Goal: Task Accomplishment & Management: Use online tool/utility

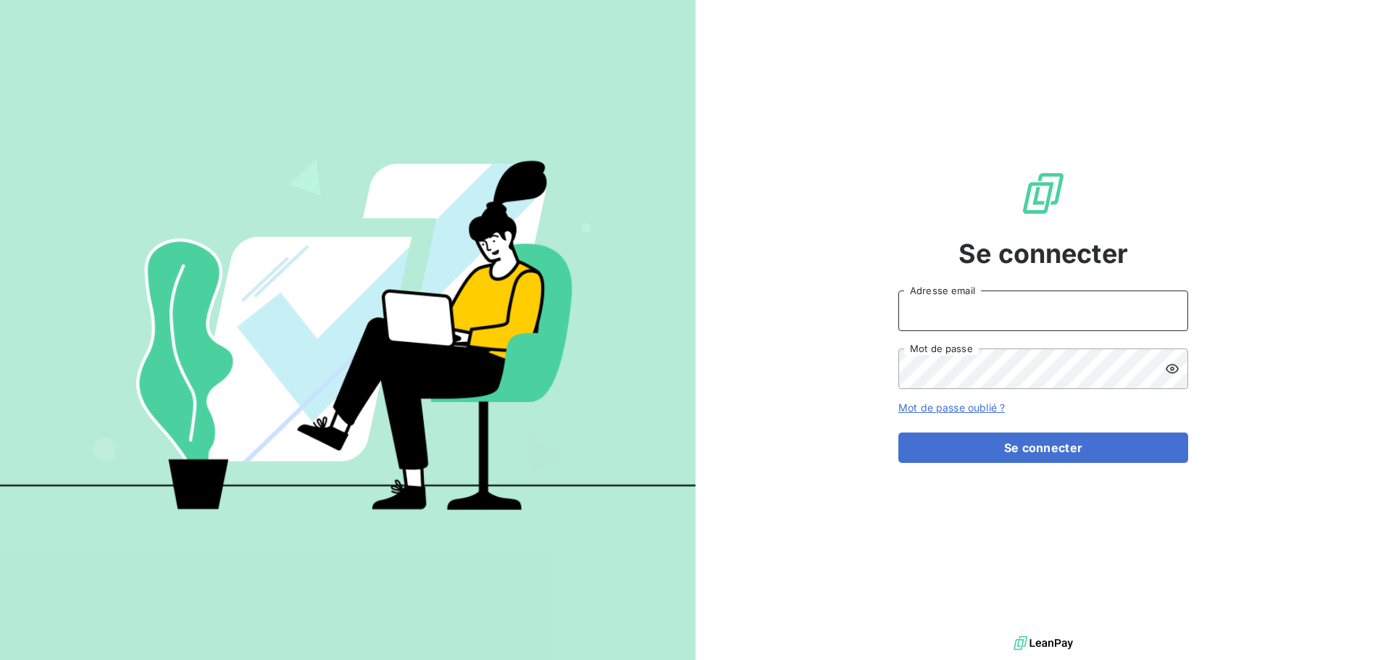
click at [946, 311] on input "Adresse email" at bounding box center [1044, 311] width 290 height 41
type input "[EMAIL_ADDRESS][DOMAIN_NAME]"
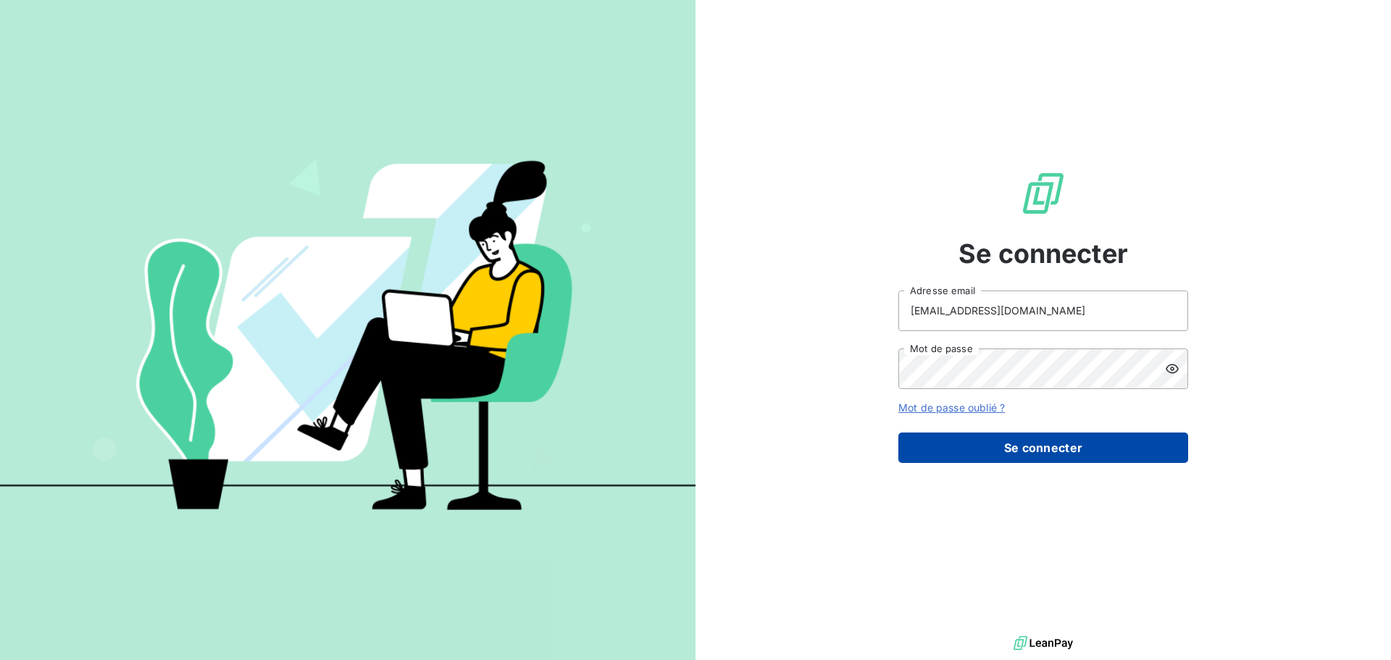
click at [1053, 452] on button "Se connecter" at bounding box center [1044, 448] width 290 height 30
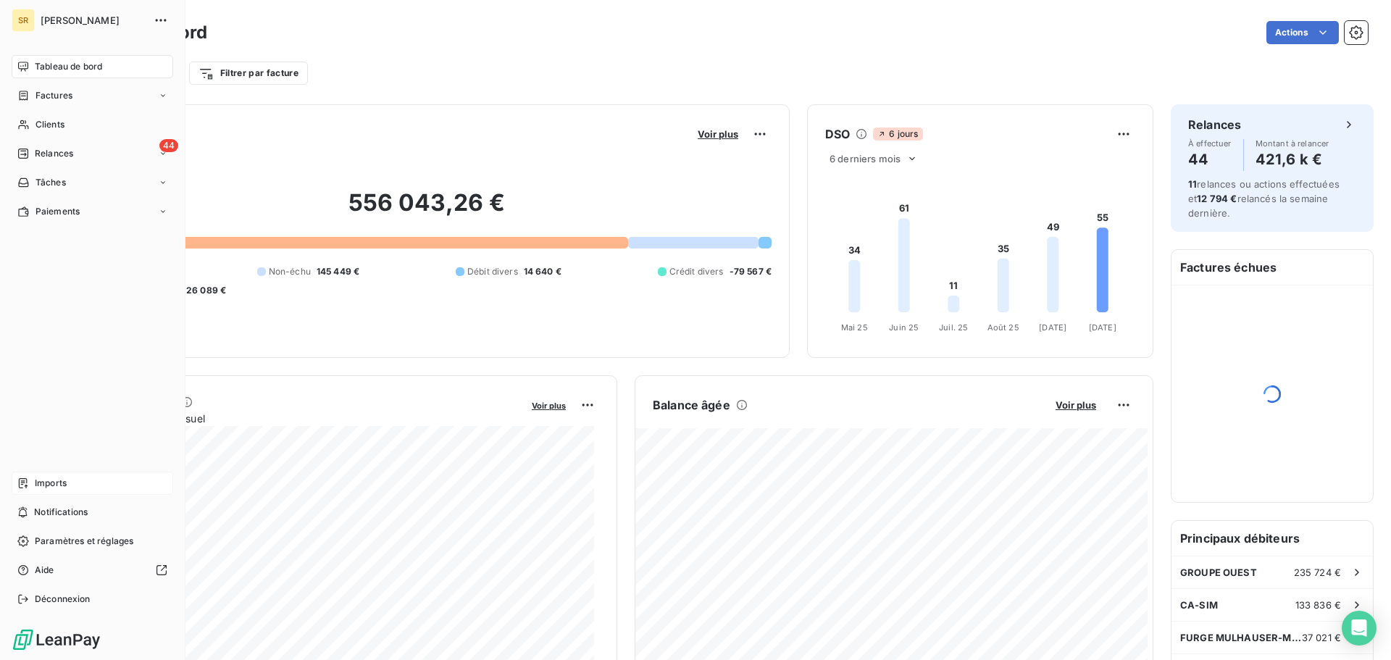
click at [20, 480] on icon at bounding box center [23, 484] width 12 height 12
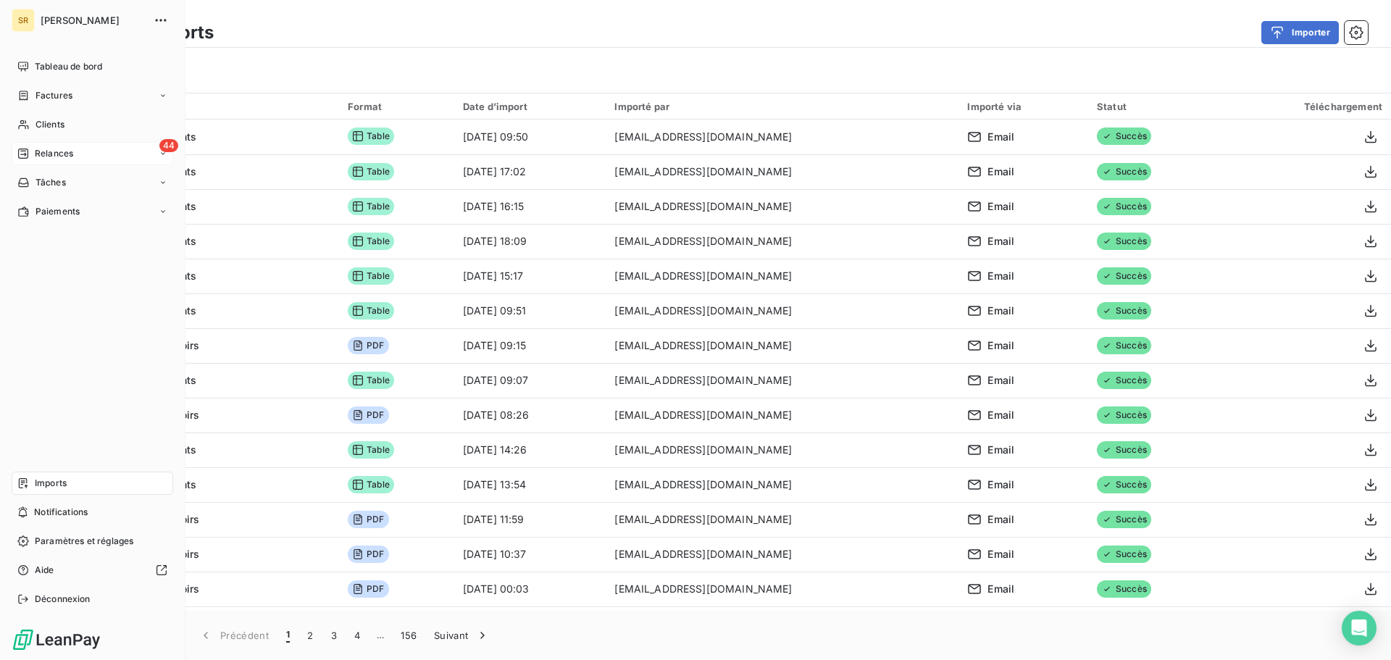
click at [92, 153] on div "44 Relances" at bounding box center [93, 153] width 162 height 23
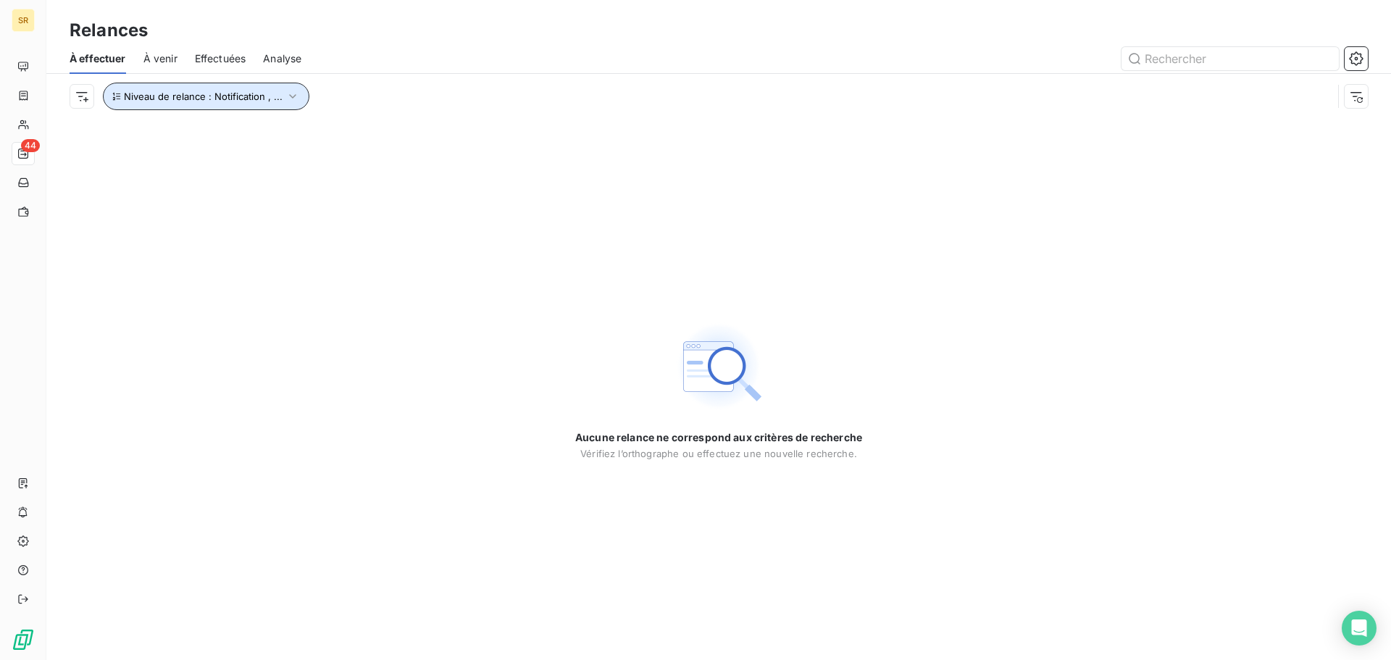
click at [291, 95] on icon "button" at bounding box center [293, 96] width 14 height 14
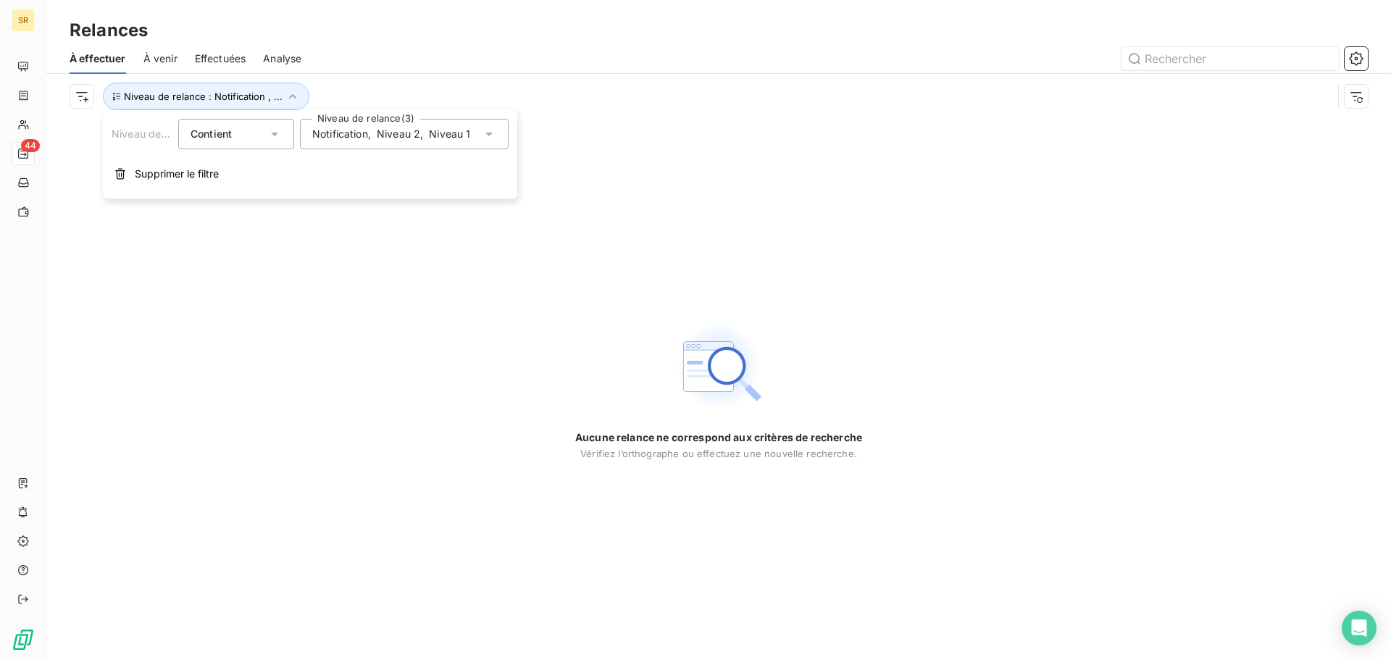
click at [485, 131] on icon at bounding box center [489, 134] width 14 height 14
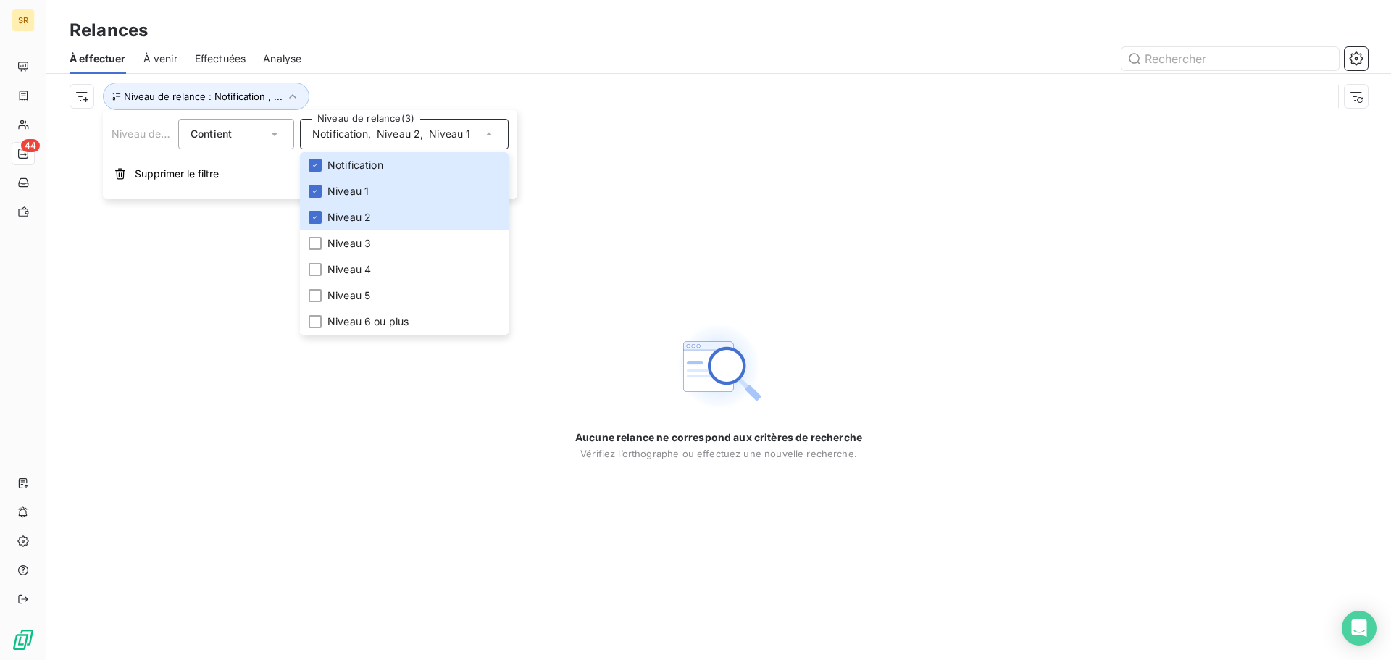
click at [377, 397] on div "Aucune relance ne correspond aux critères de recherche [PERSON_NAME] l’orthogra…" at bounding box center [718, 389] width 1345 height 541
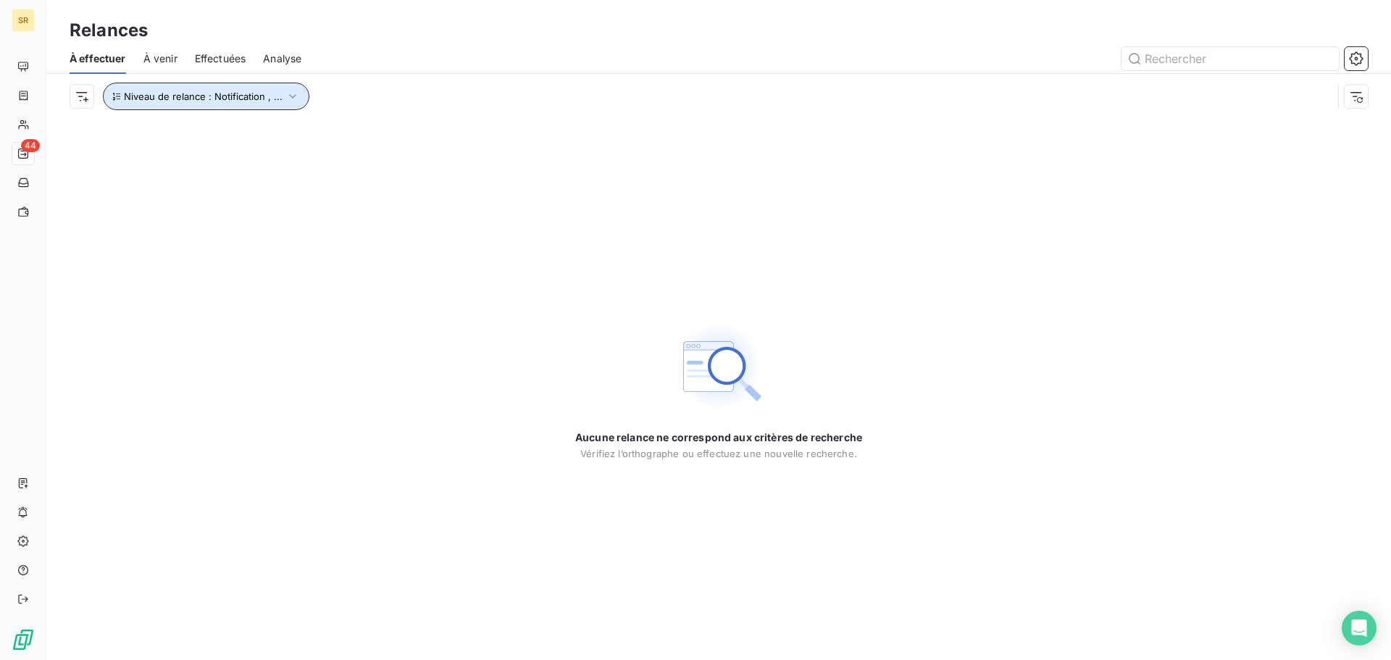
click at [291, 96] on icon "button" at bounding box center [292, 96] width 7 height 4
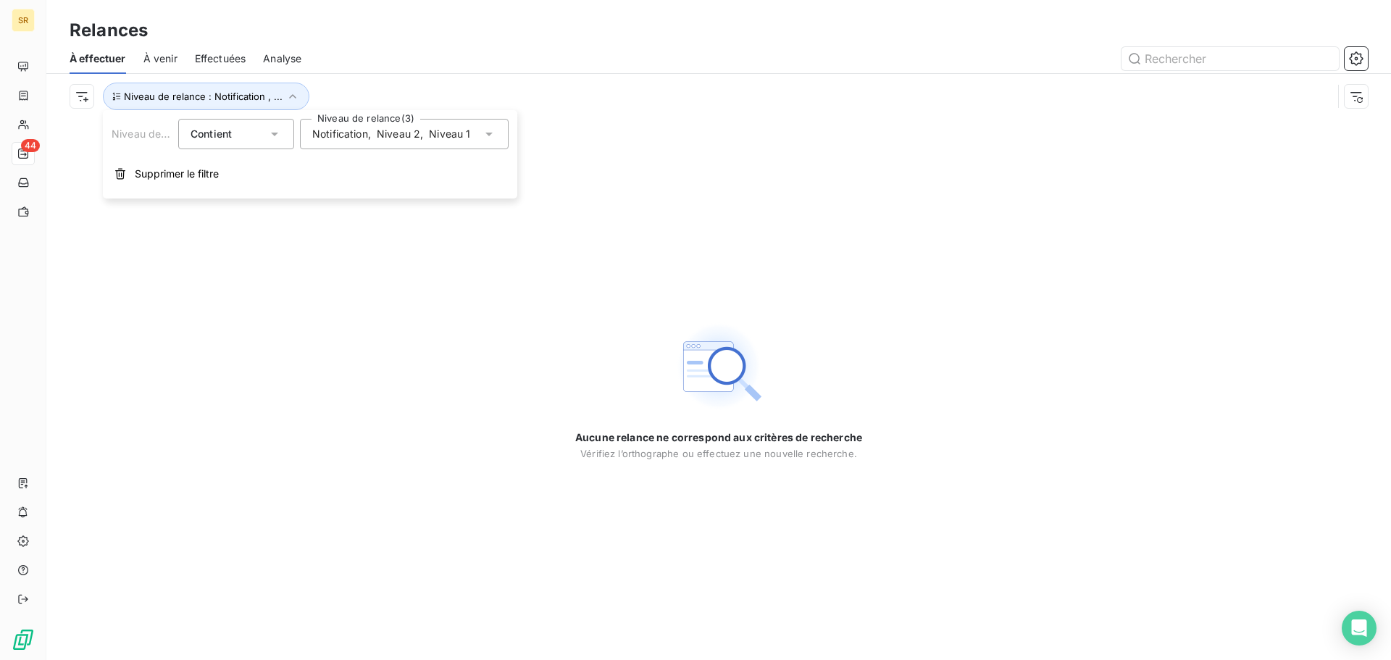
click at [489, 130] on icon at bounding box center [489, 134] width 14 height 14
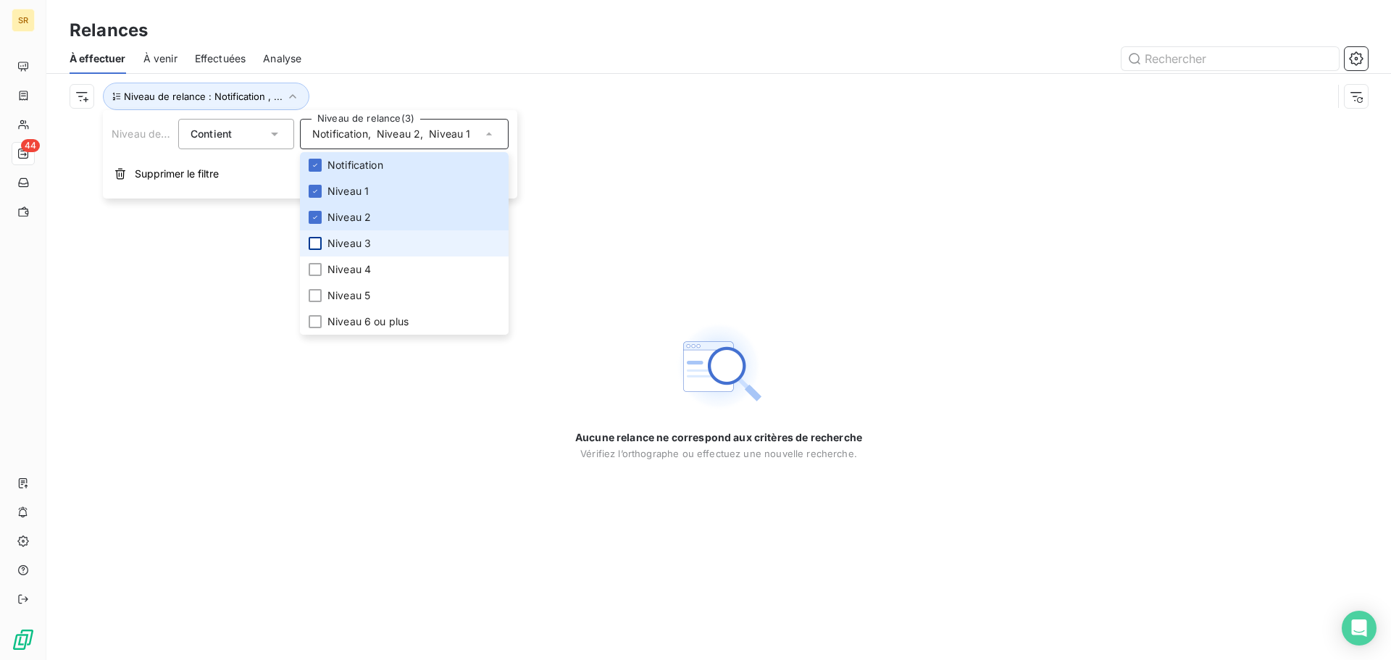
click at [315, 242] on div at bounding box center [315, 243] width 13 height 13
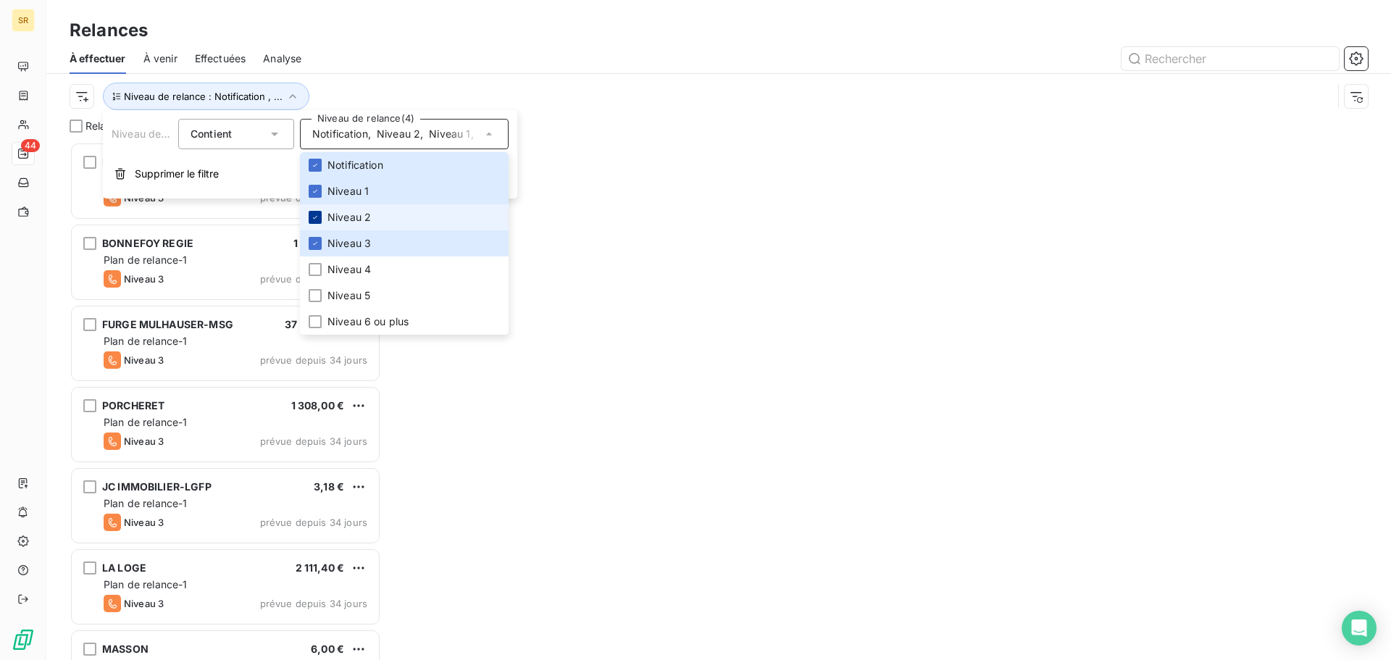
scroll to position [507, 301]
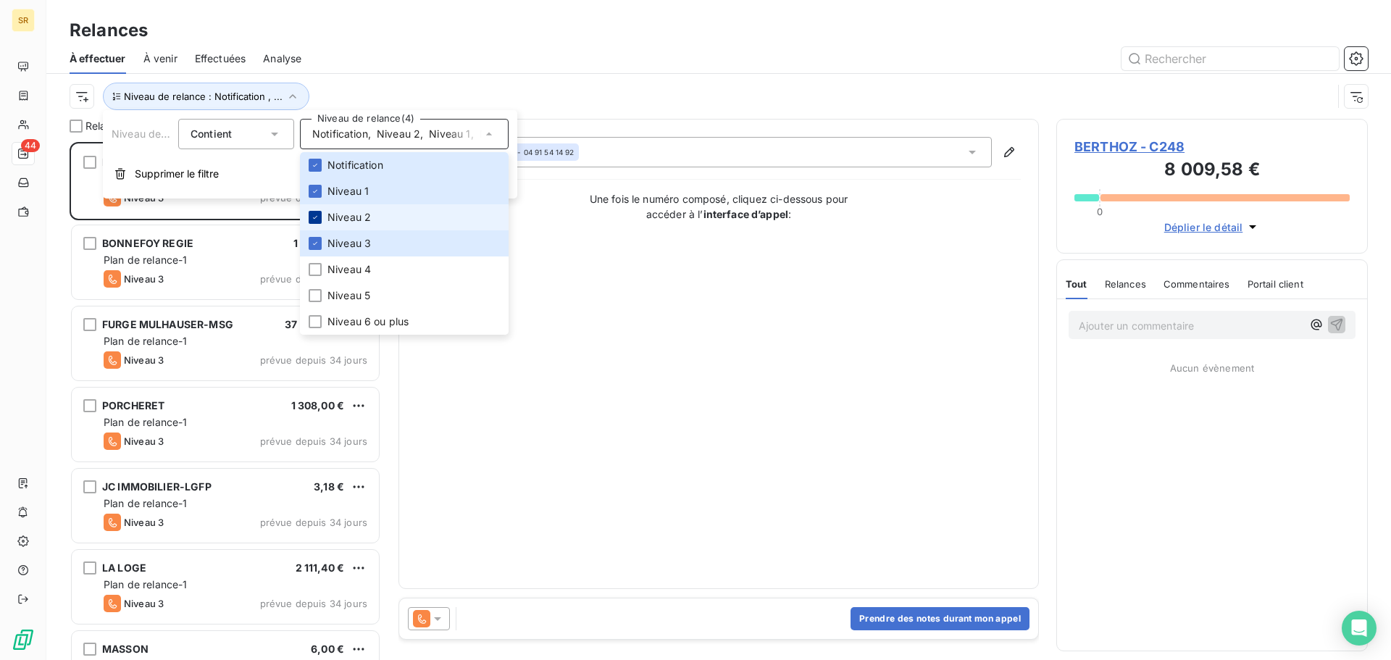
click at [314, 217] on icon at bounding box center [315, 217] width 9 height 9
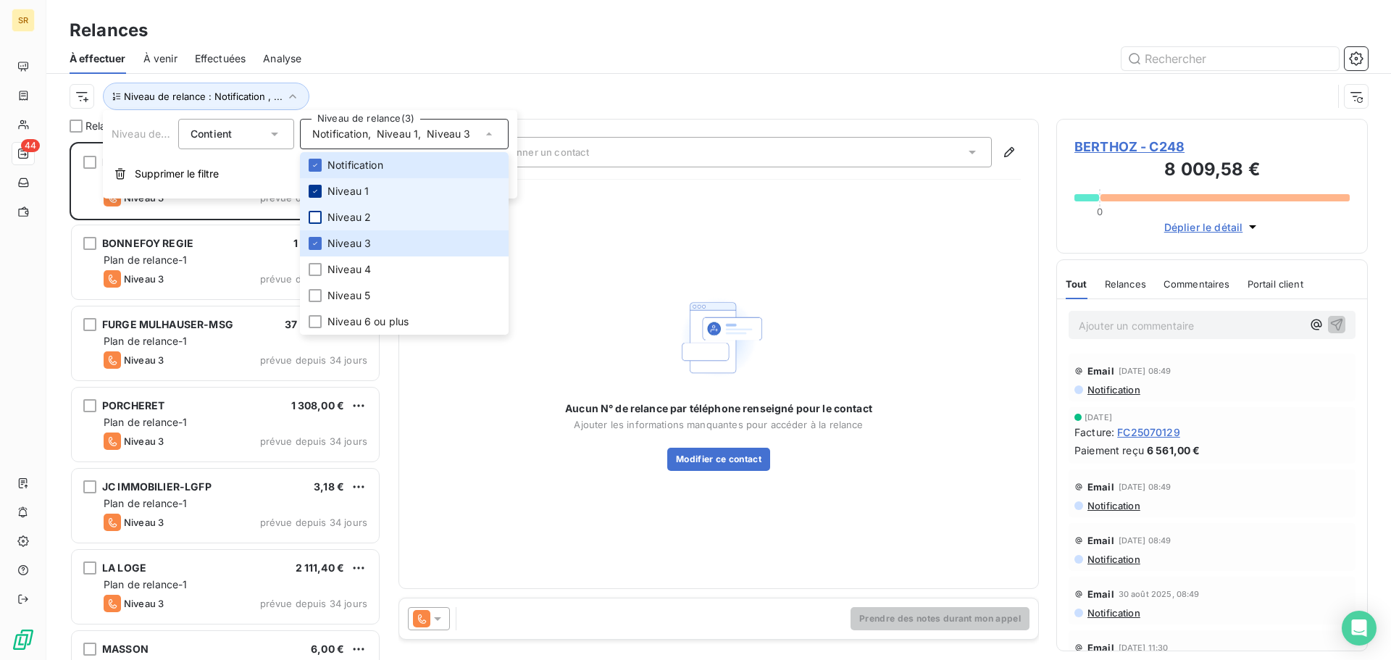
drag, startPoint x: 311, startPoint y: 190, endPoint x: 321, endPoint y: 158, distance: 33.5
click at [311, 189] on icon at bounding box center [315, 191] width 9 height 9
click at [313, 166] on icon at bounding box center [315, 165] width 9 height 9
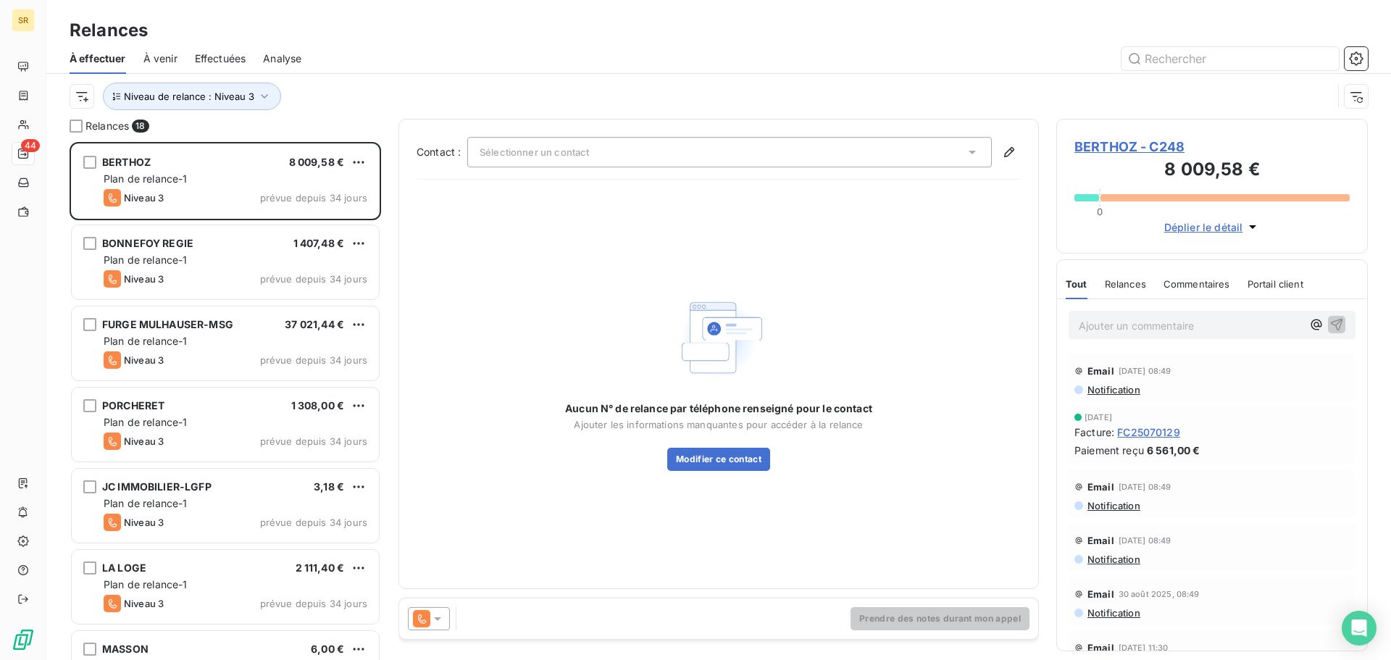
click at [594, 41] on div "Relances" at bounding box center [718, 30] width 1345 height 26
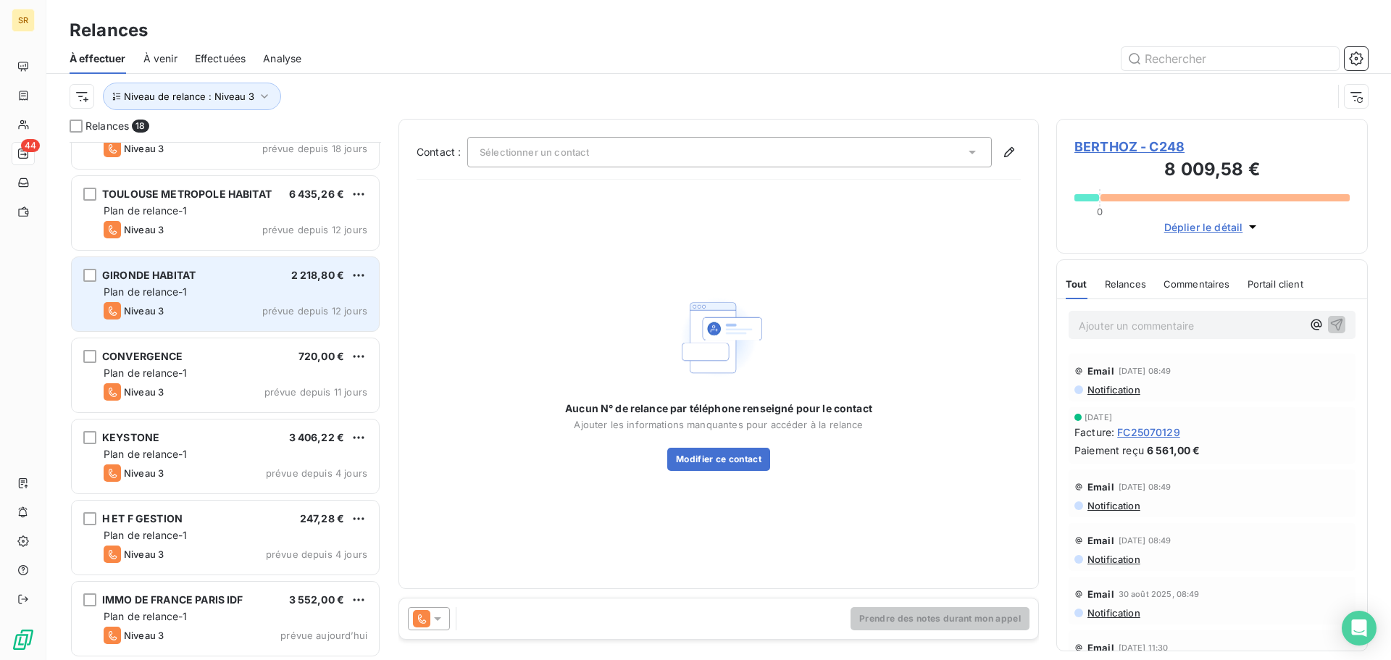
scroll to position [944, 0]
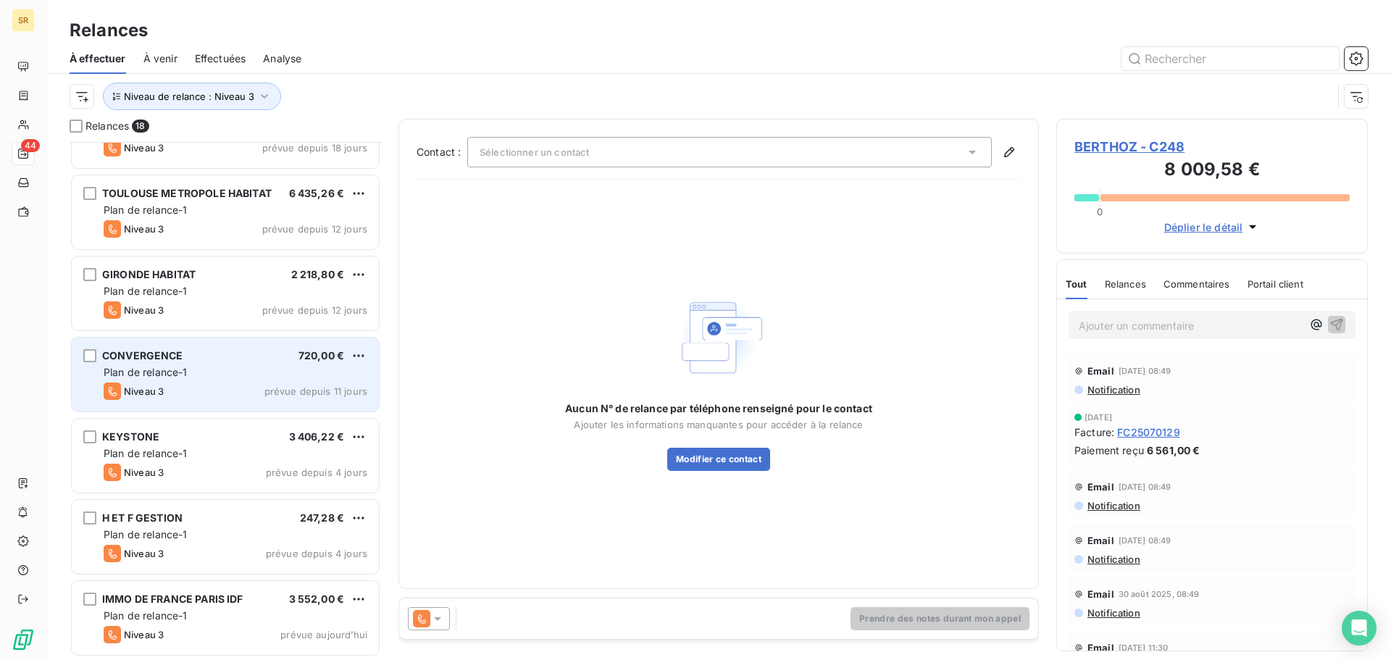
click at [168, 369] on span "Plan de relance-1" at bounding box center [146, 372] width 84 height 12
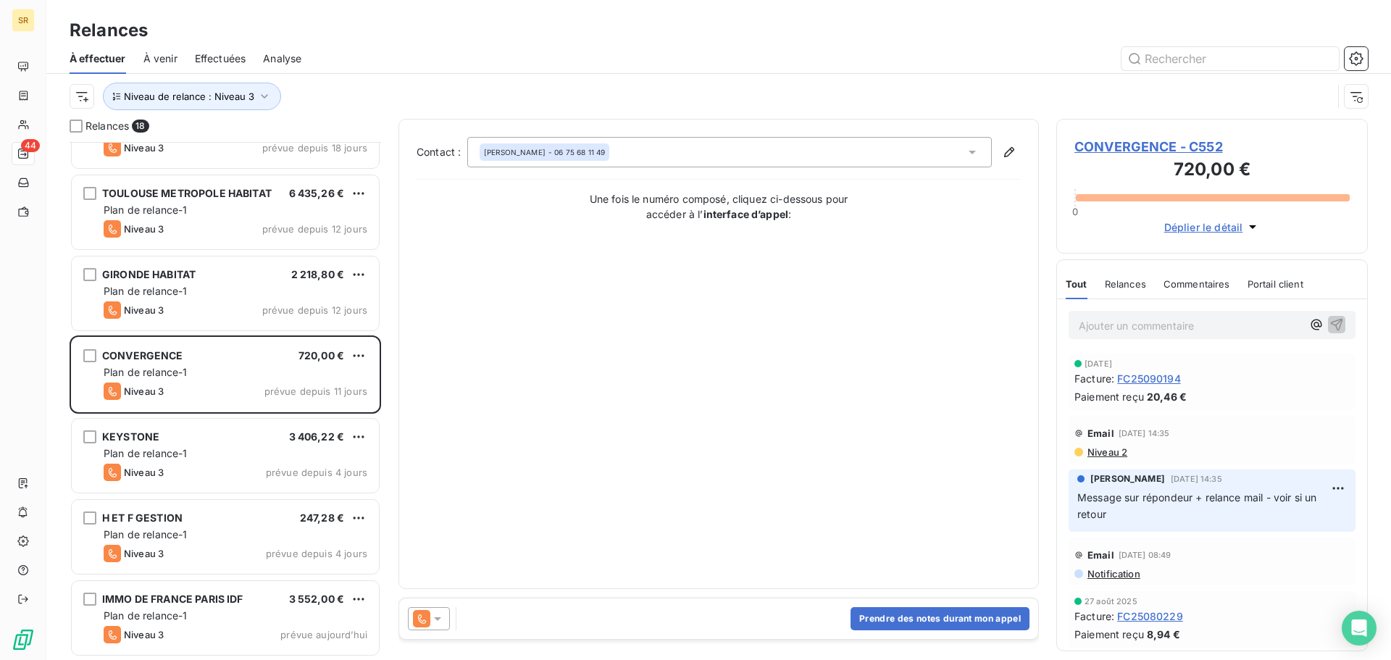
click at [440, 620] on icon at bounding box center [437, 619] width 14 height 14
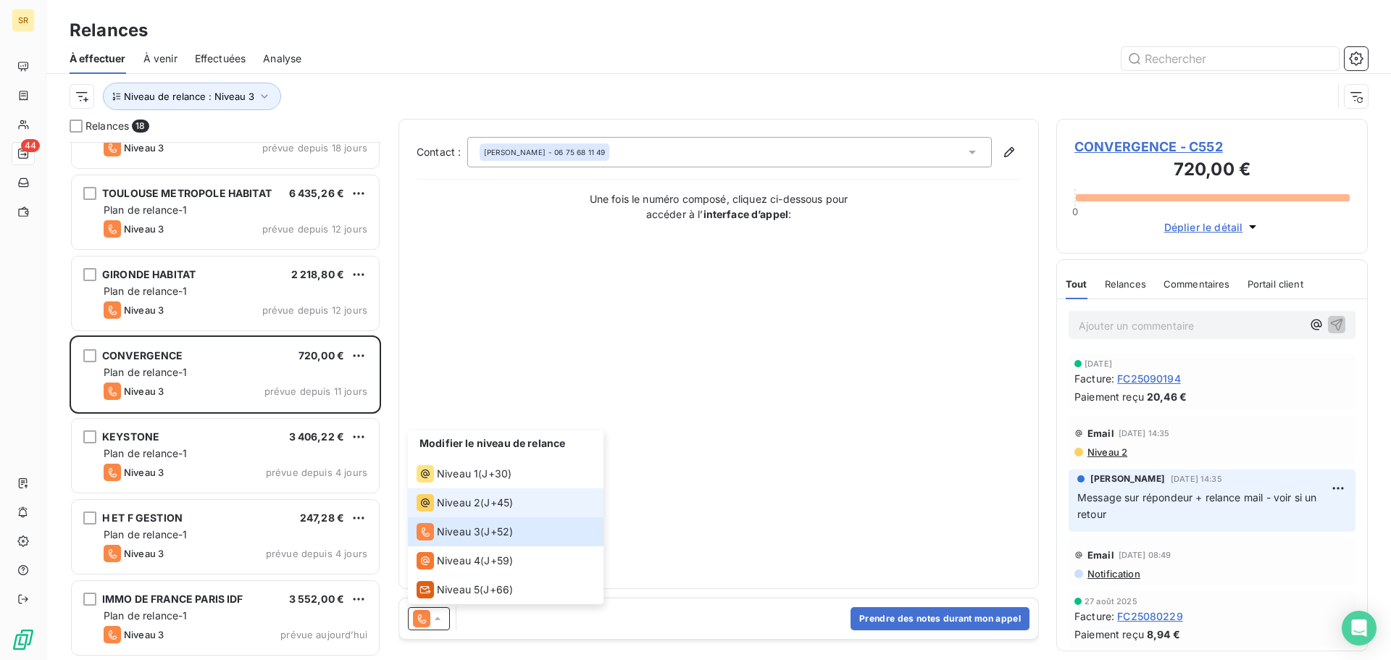
click at [457, 506] on span "Niveau 2" at bounding box center [458, 503] width 43 height 14
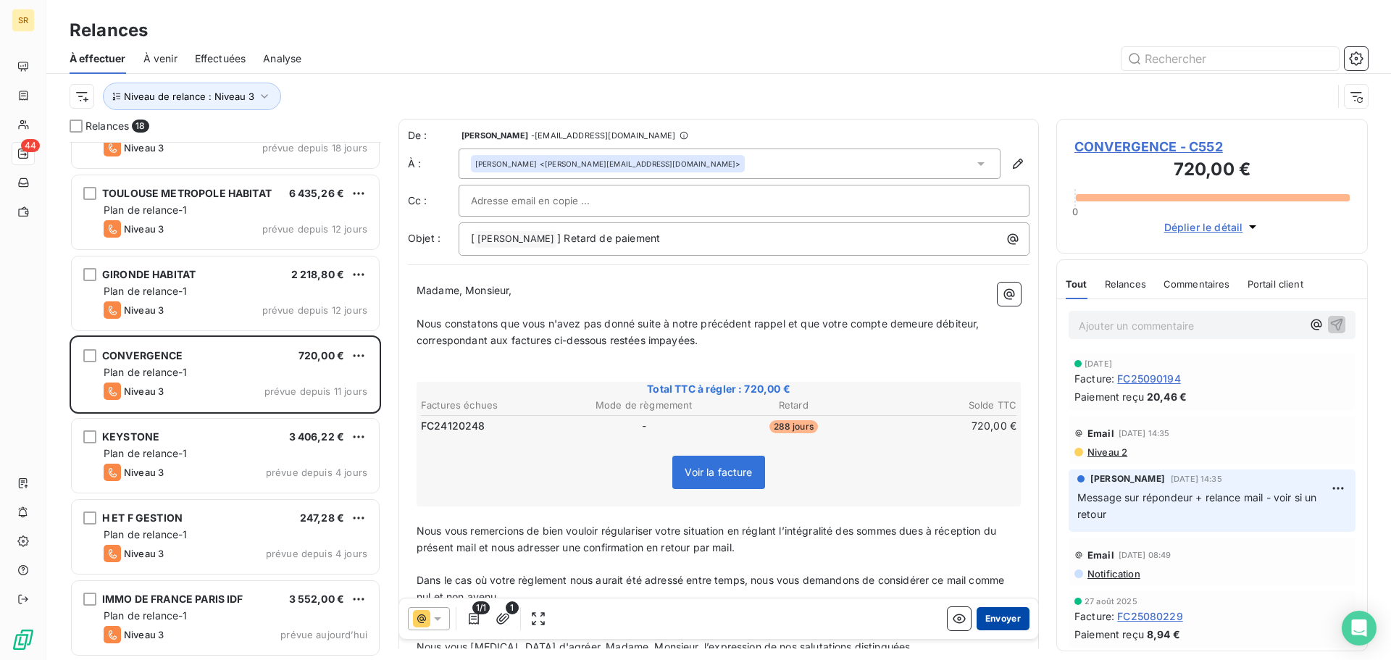
click at [993, 619] on button "Envoyer" at bounding box center [1003, 618] width 53 height 23
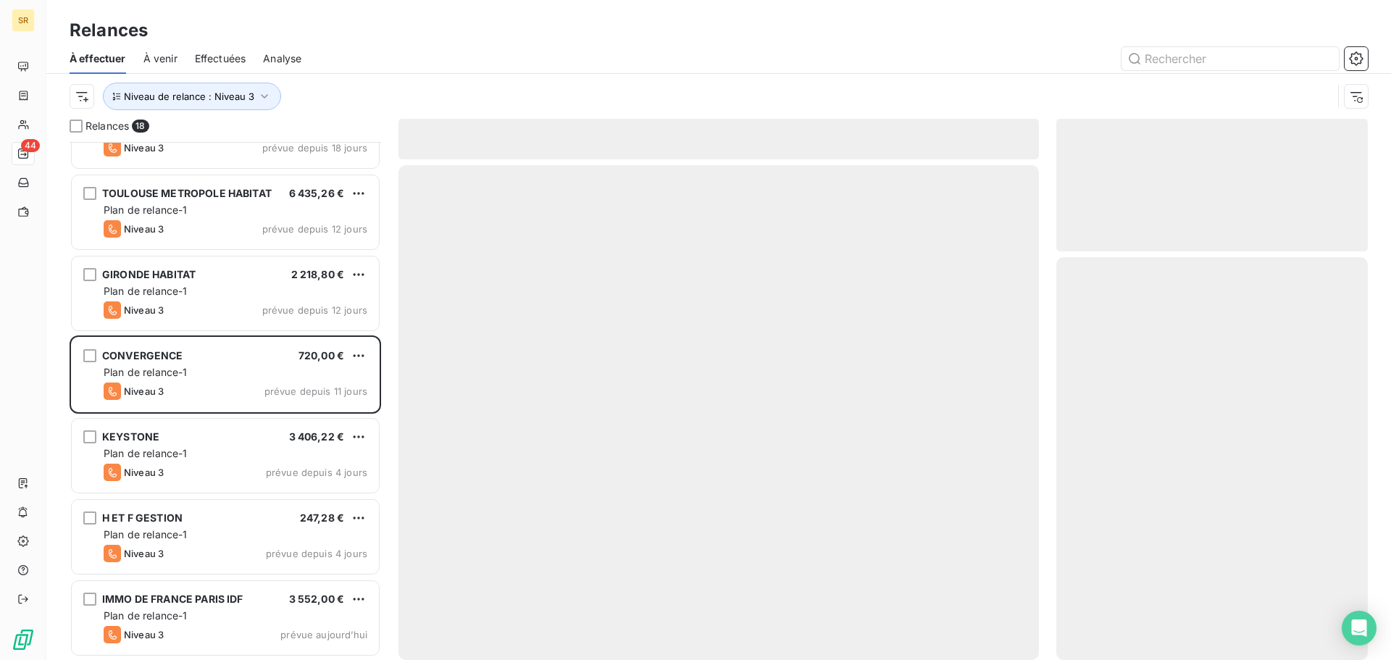
scroll to position [862, 0]
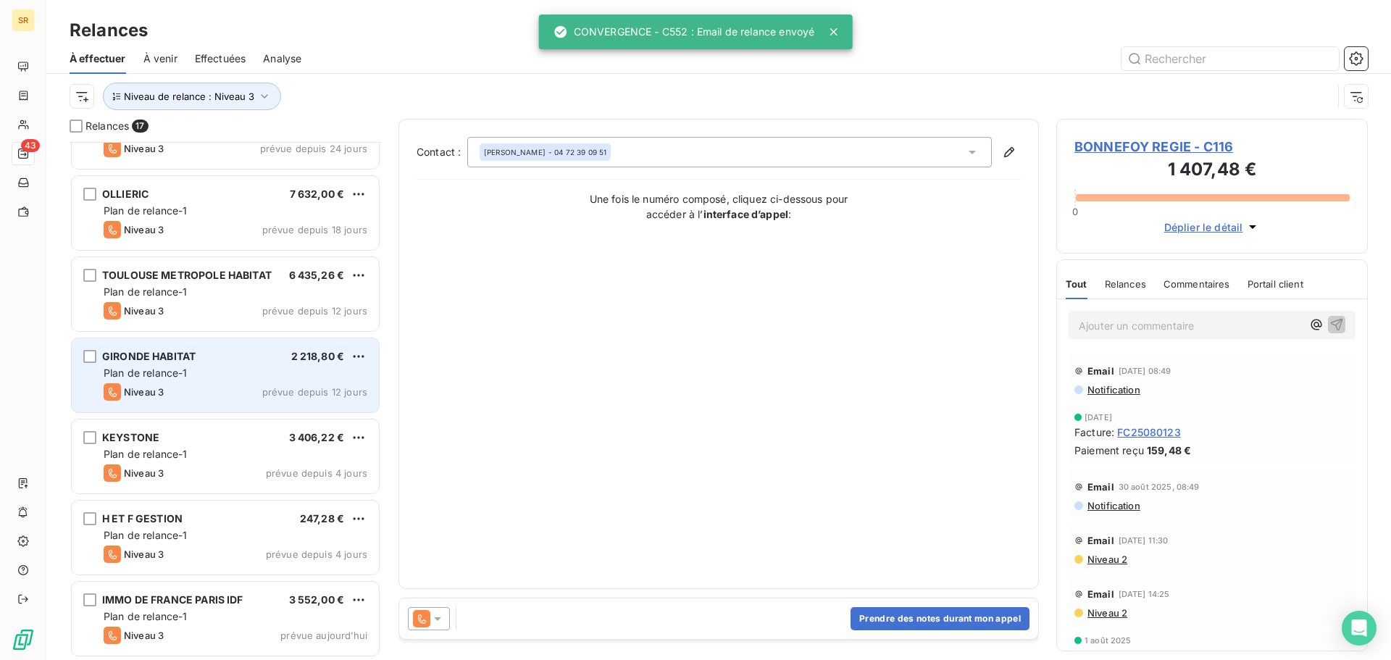
scroll to position [862, 0]
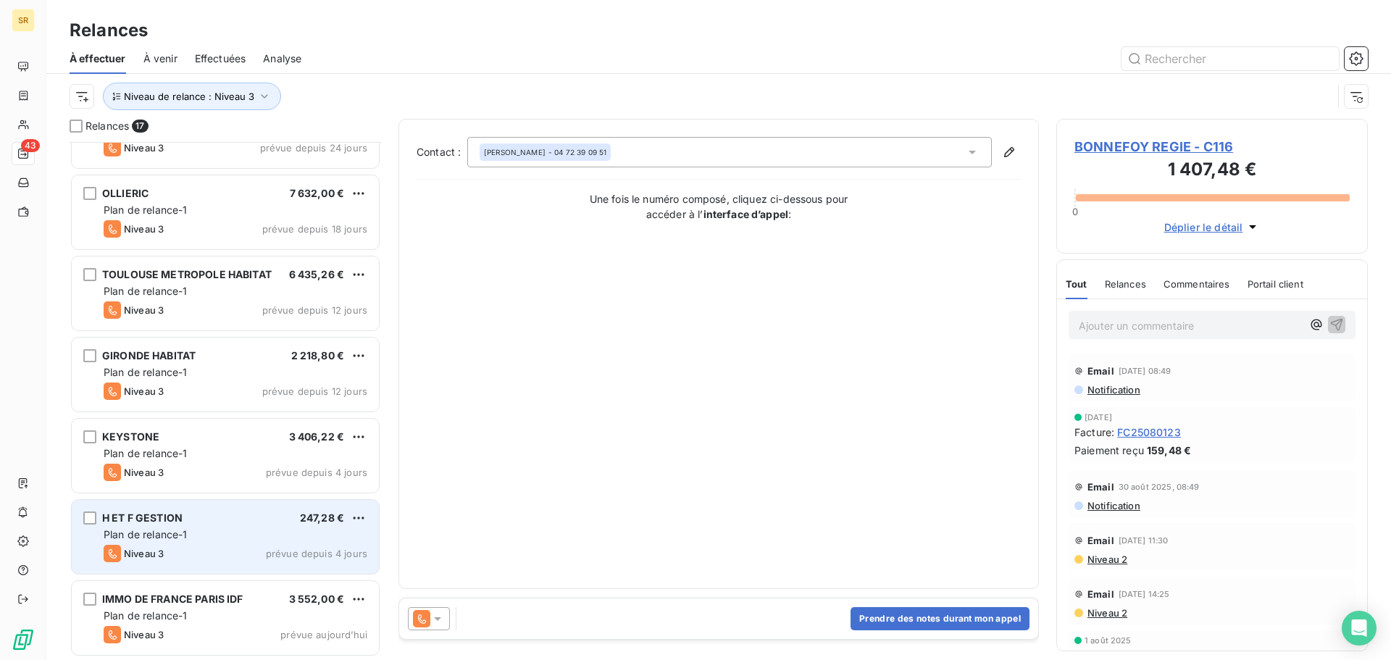
click at [159, 531] on span "Plan de relance-1" at bounding box center [146, 534] width 84 height 12
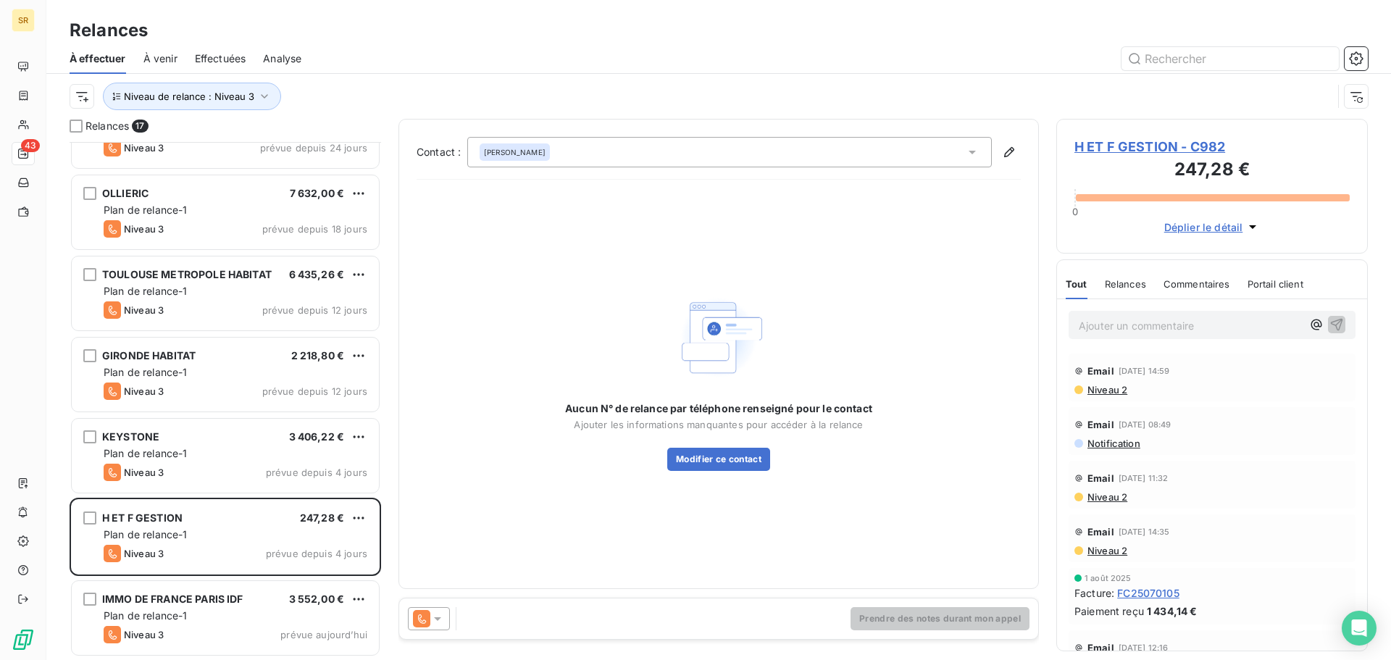
click at [440, 617] on icon at bounding box center [437, 619] width 7 height 4
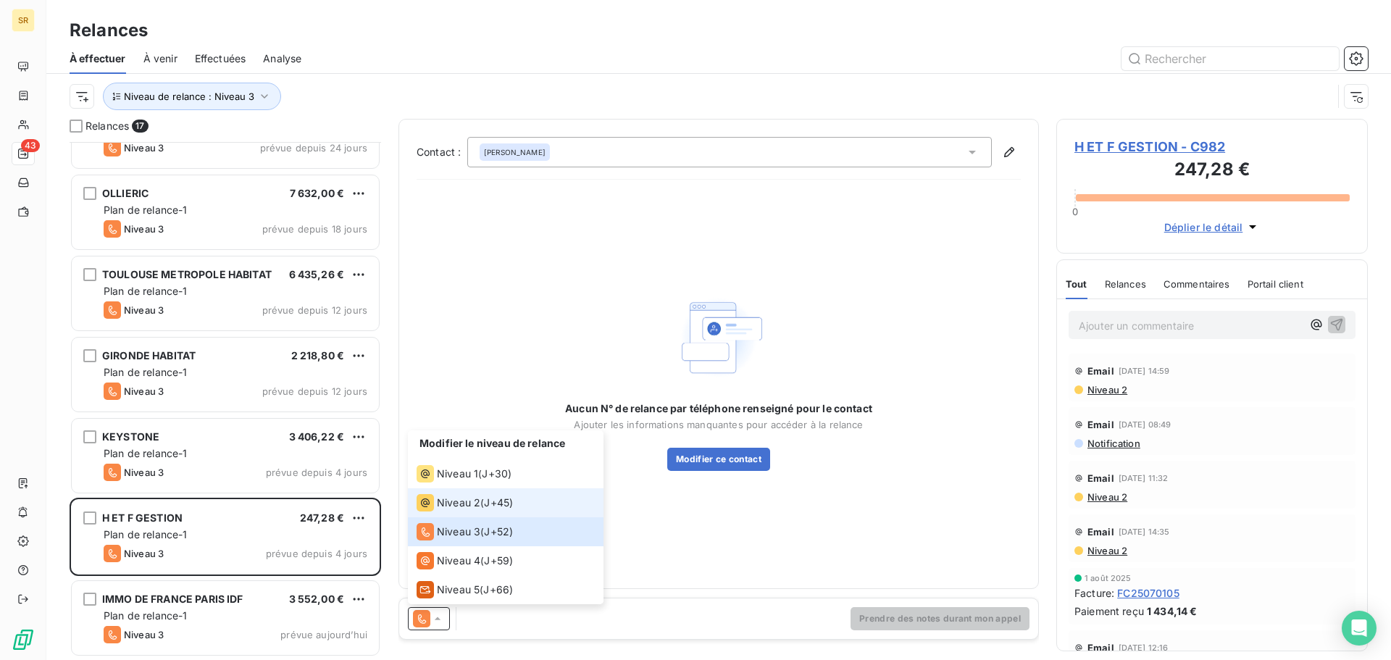
click at [475, 504] on span "Niveau 2" at bounding box center [458, 503] width 43 height 14
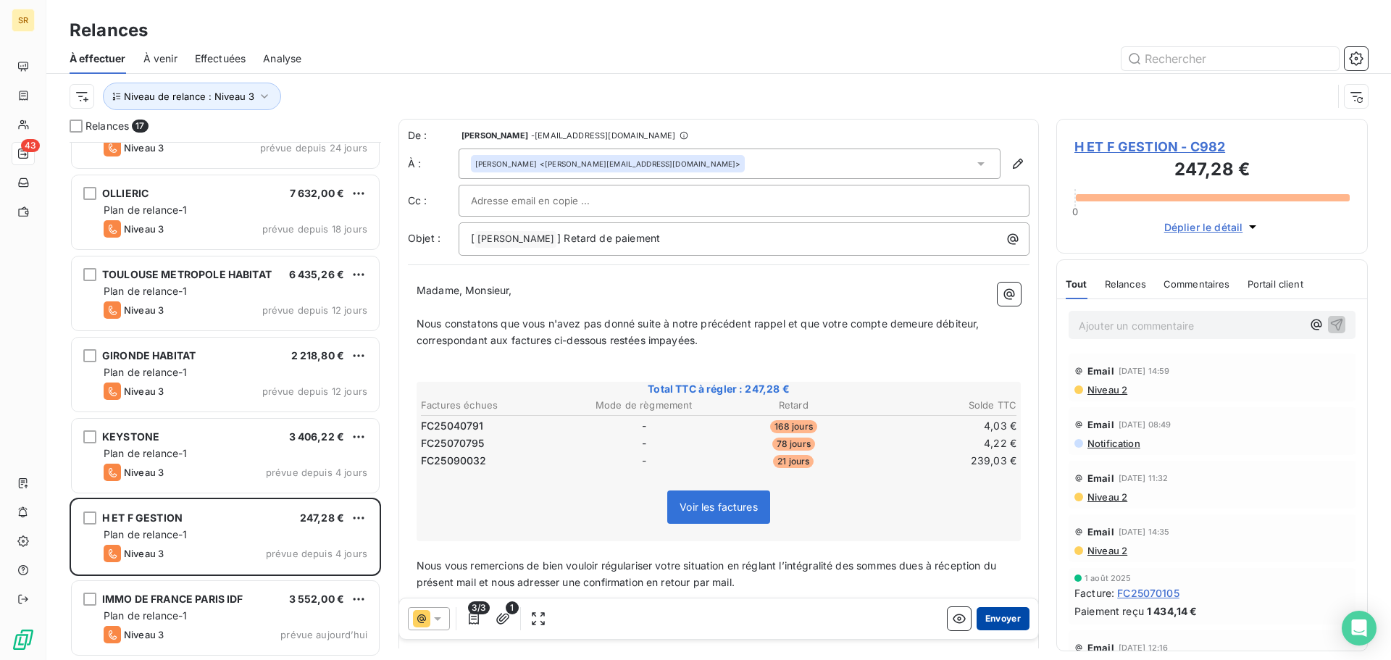
click at [1000, 623] on button "Envoyer" at bounding box center [1003, 618] width 53 height 23
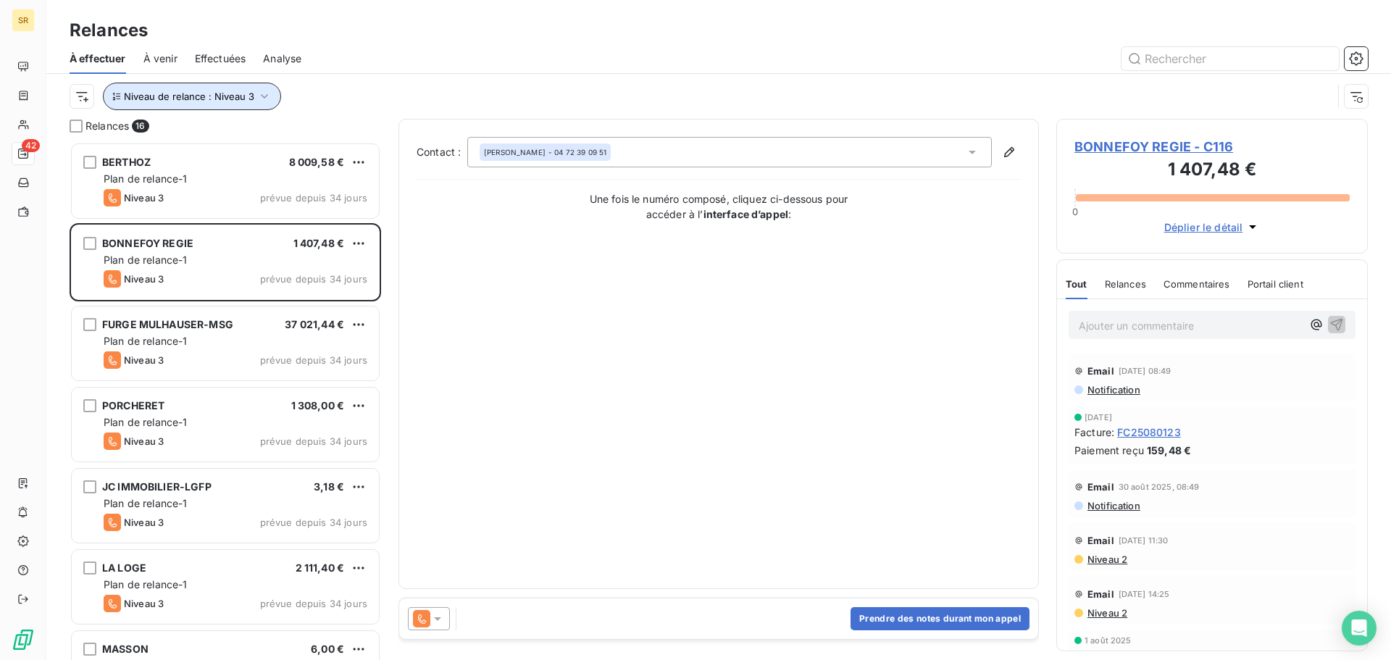
click at [258, 91] on icon "button" at bounding box center [264, 96] width 14 height 14
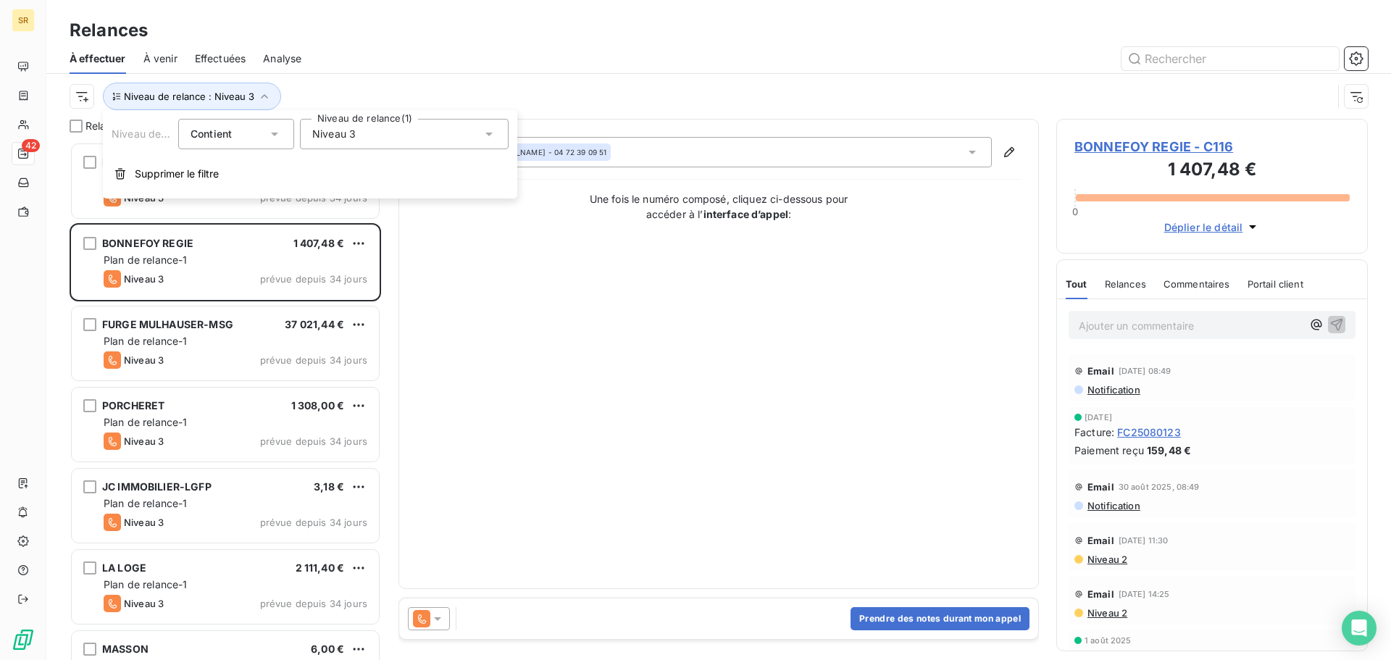
click at [444, 133] on div "Niveau 3" at bounding box center [404, 134] width 209 height 30
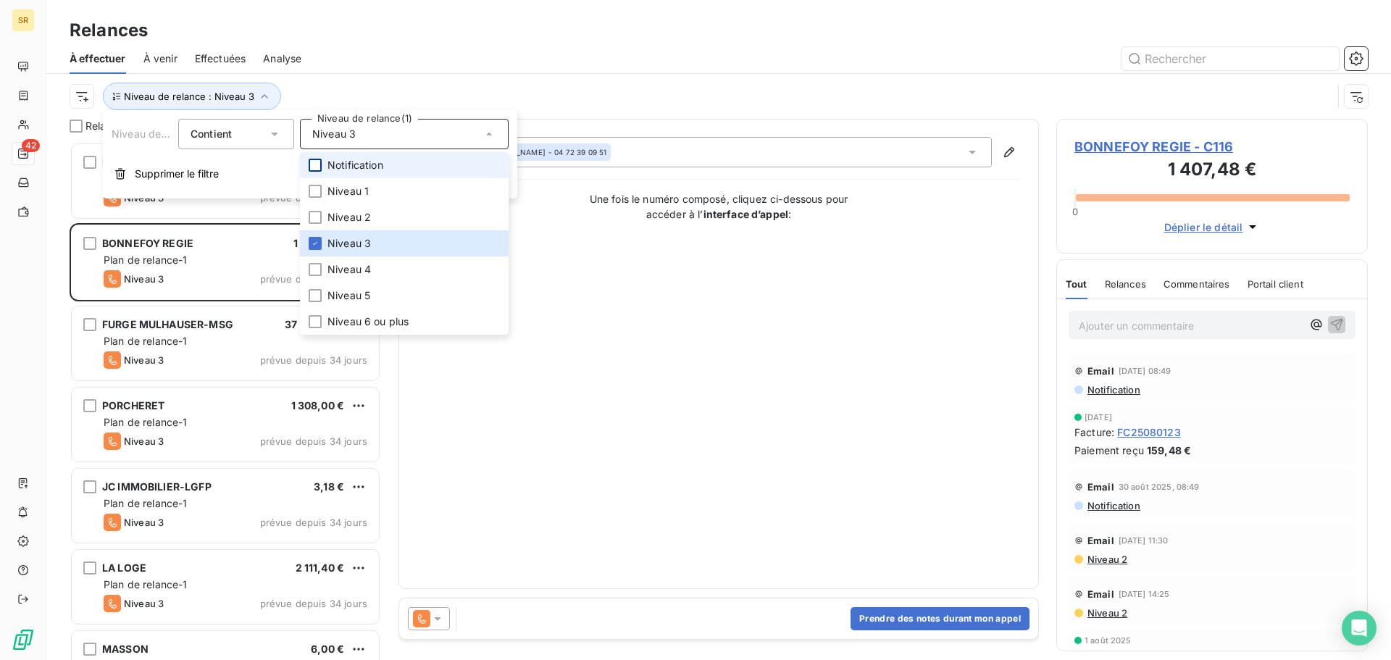
click at [315, 167] on div at bounding box center [315, 165] width 13 height 13
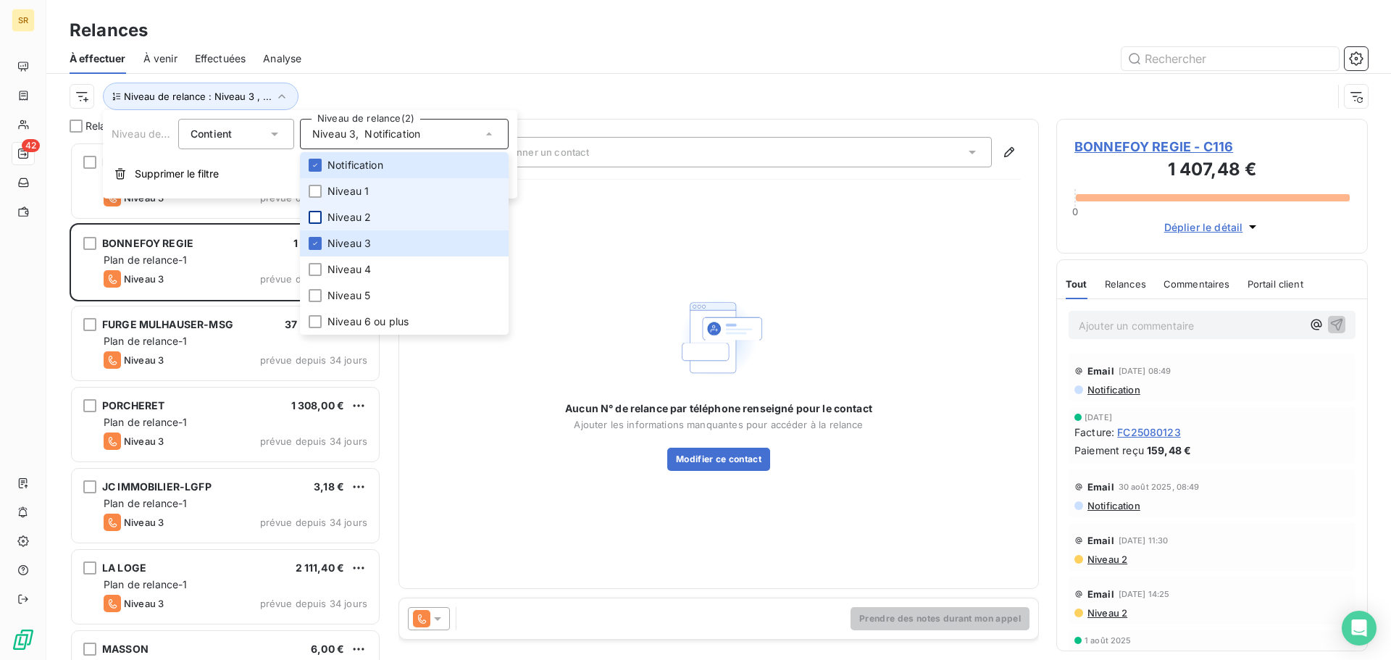
drag, startPoint x: 315, startPoint y: 193, endPoint x: 317, endPoint y: 212, distance: 19.1
click at [315, 193] on div at bounding box center [315, 191] width 13 height 13
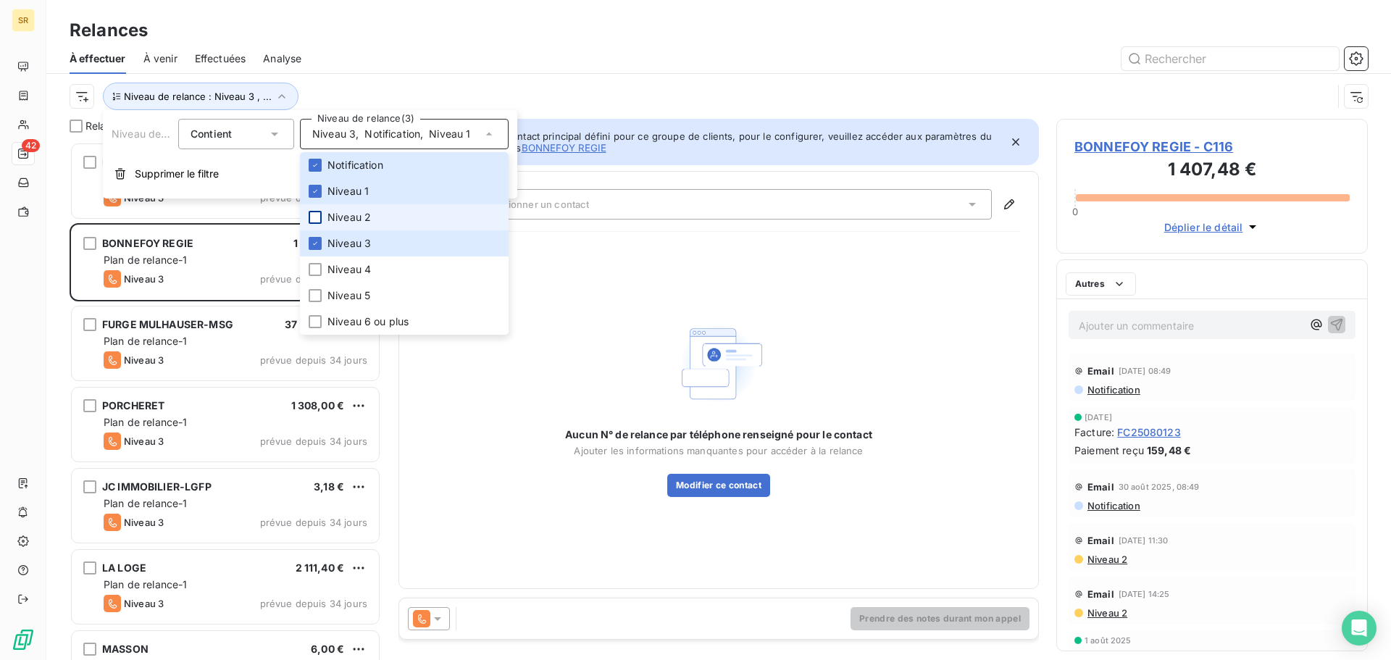
scroll to position [507, 301]
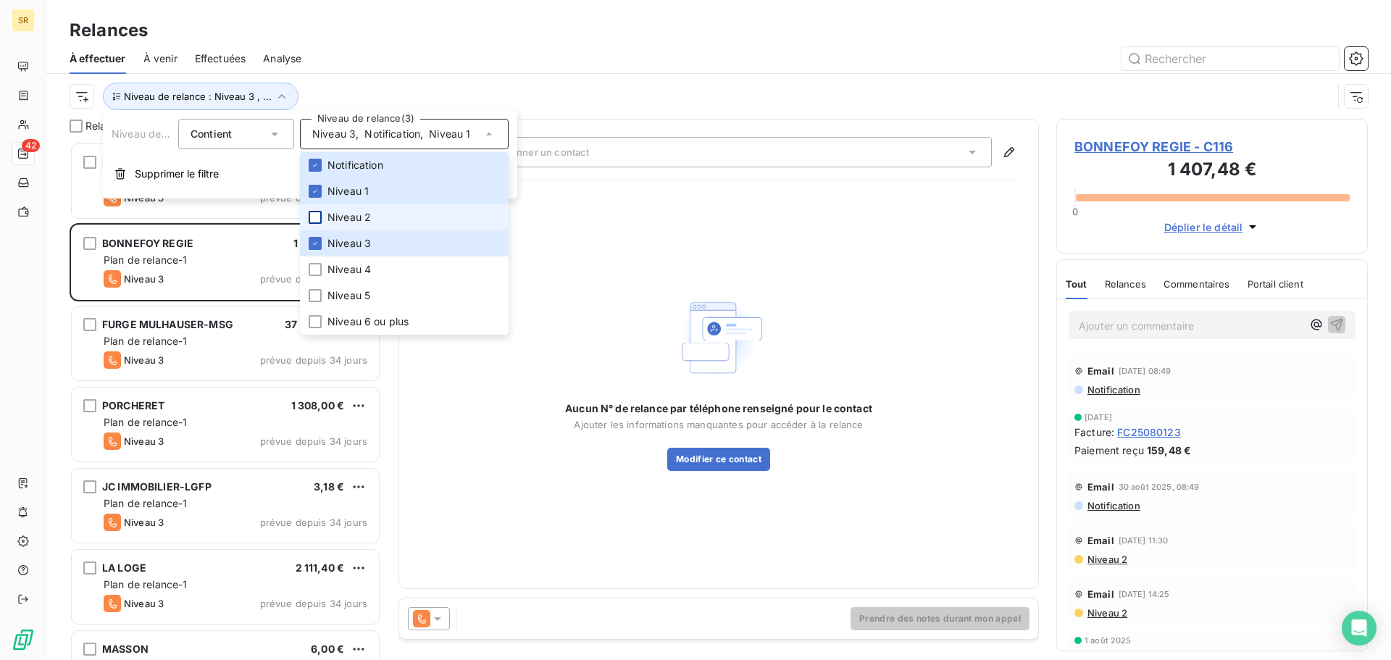
click at [320, 218] on div at bounding box center [315, 217] width 13 height 13
click at [315, 241] on icon at bounding box center [315, 243] width 9 height 9
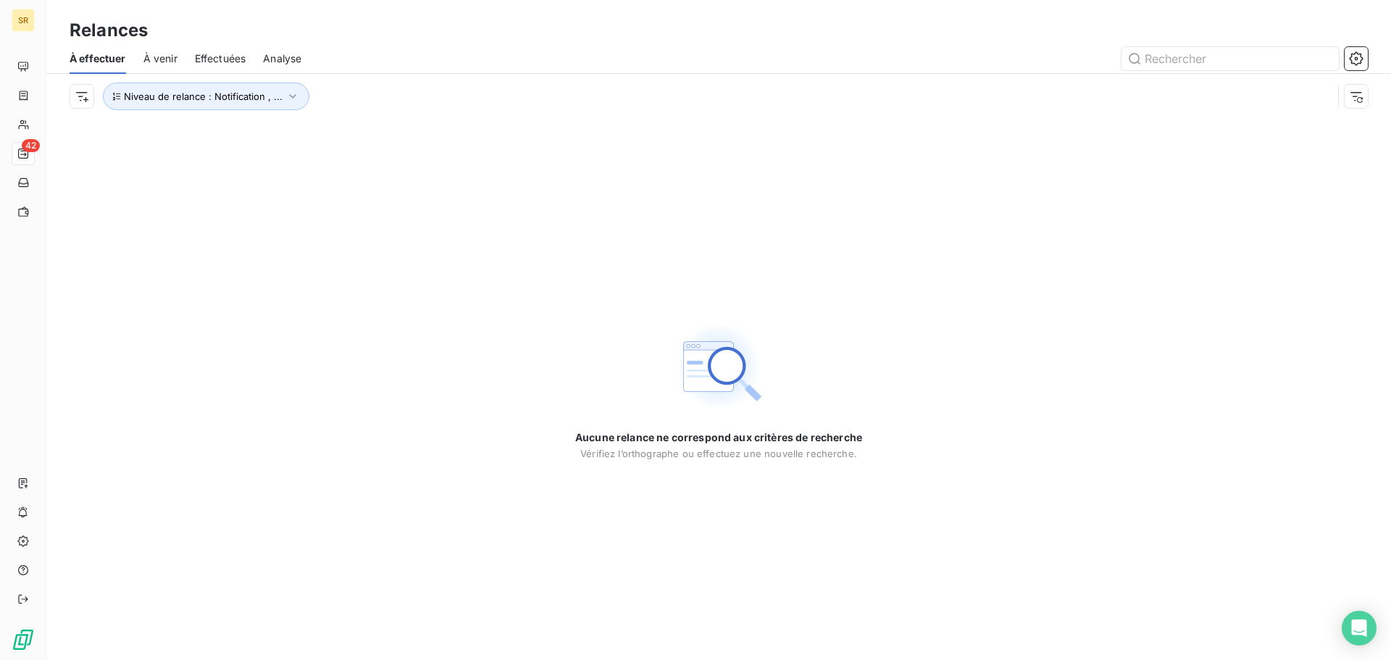
click at [607, 53] on div at bounding box center [843, 58] width 1049 height 23
